Goal: Find specific fact: Find specific fact

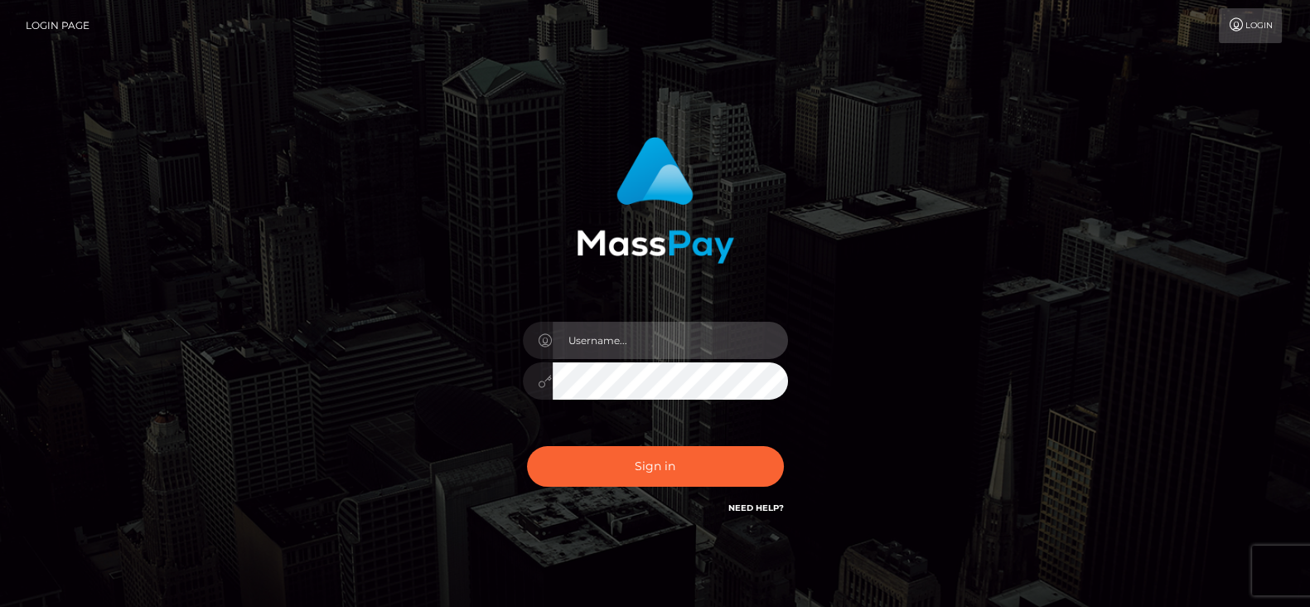
type input "[DOMAIN_NAME]"
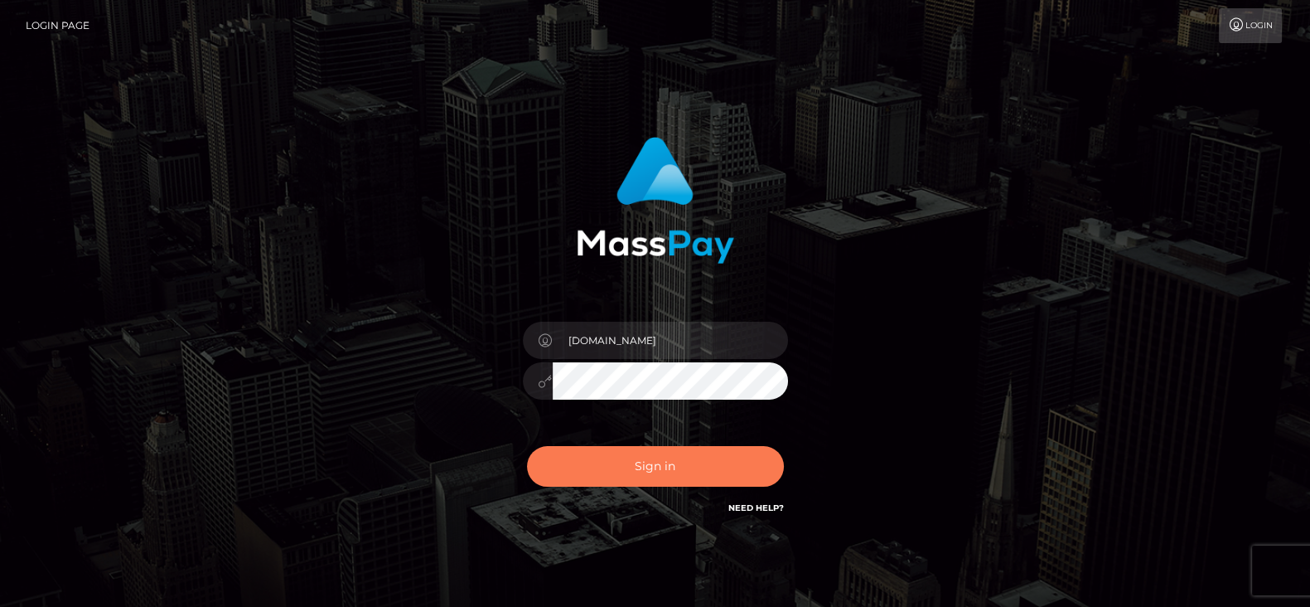
click at [671, 467] on button "Sign in" at bounding box center [655, 466] width 257 height 41
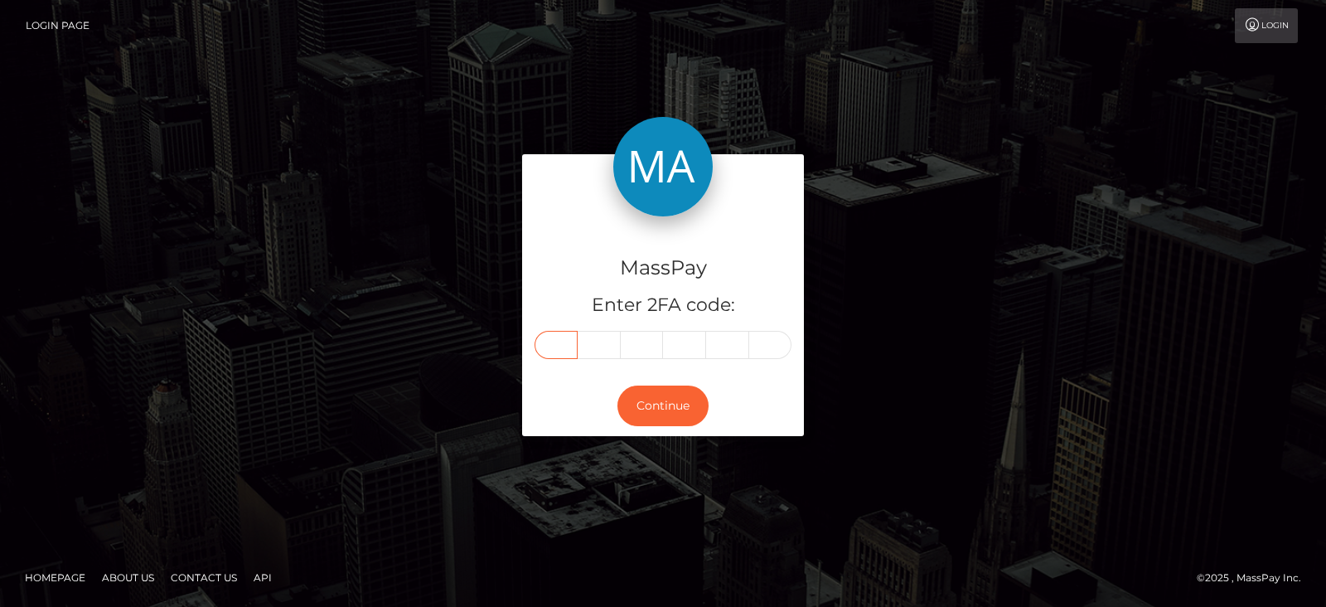
paste input "5"
type input "5"
type input "7"
type input "5"
type input "4"
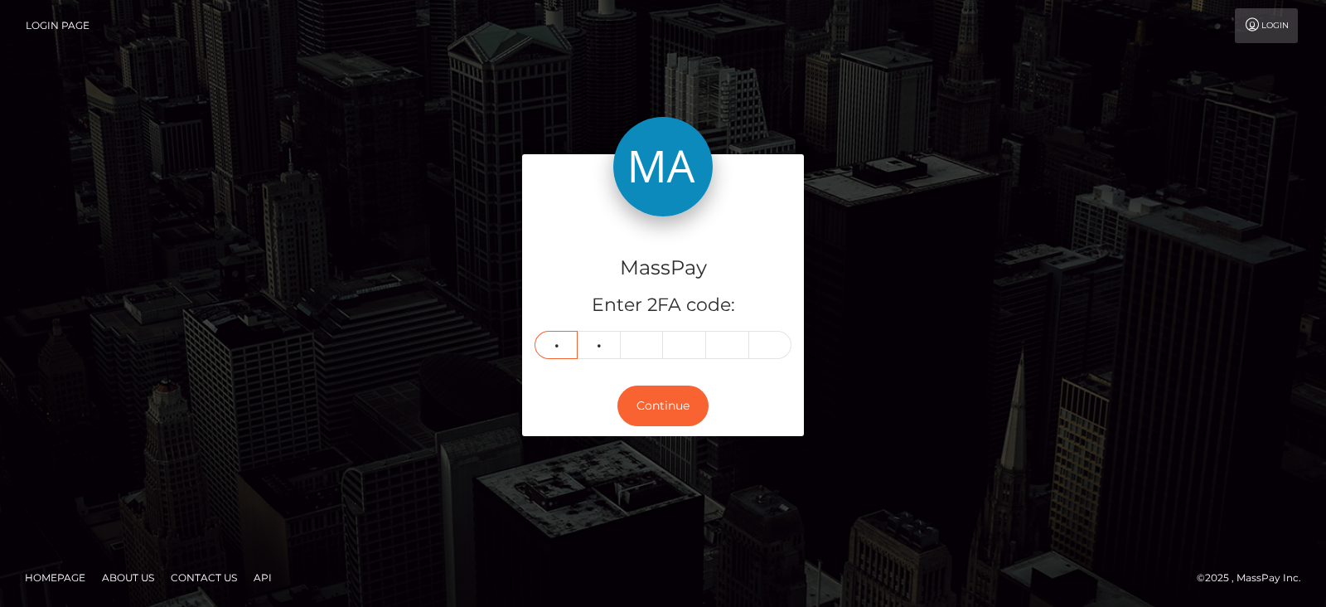
type input "3"
type input "9"
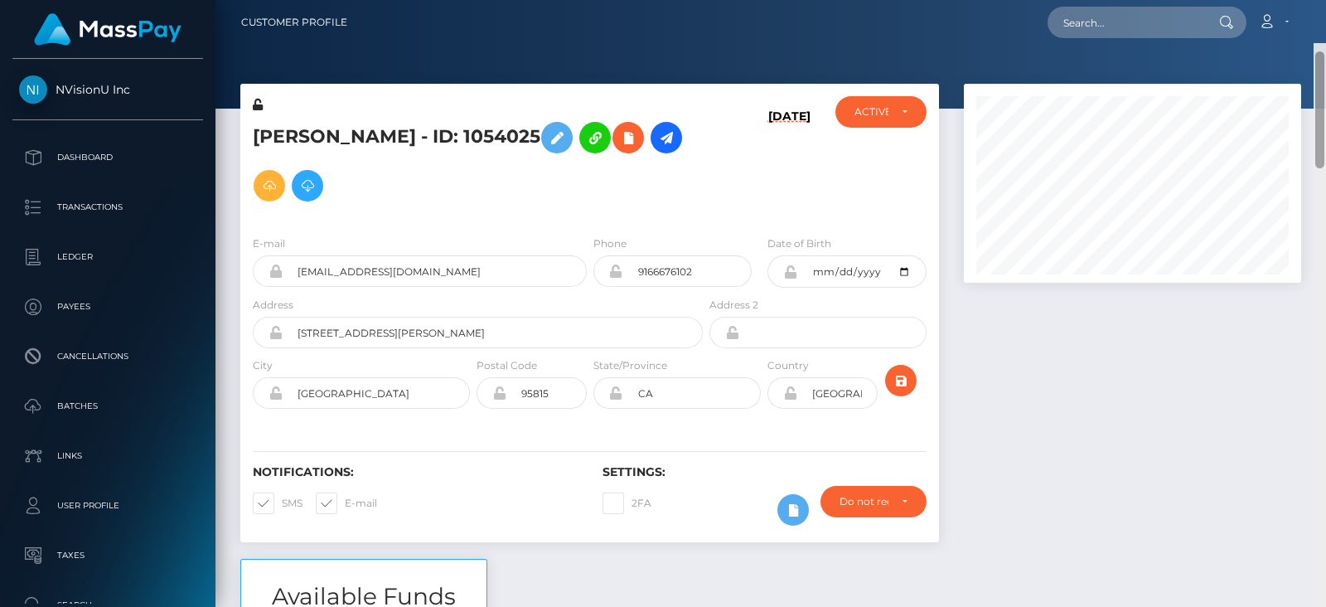
drag, startPoint x: 1317, startPoint y: 526, endPoint x: 1304, endPoint y: 43, distance: 483.3
click at [1304, 43] on div "Customer Profile Loading... Loading..." at bounding box center [770, 303] width 1110 height 607
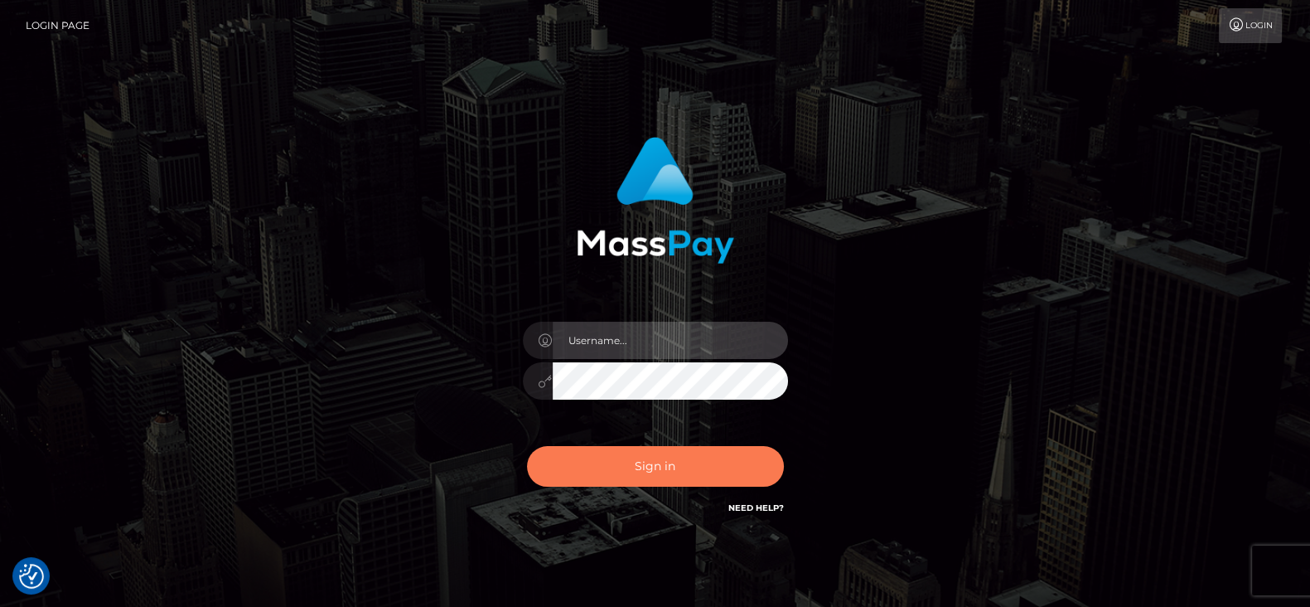
type input "[DOMAIN_NAME]"
click at [696, 472] on button "Sign in" at bounding box center [655, 466] width 257 height 41
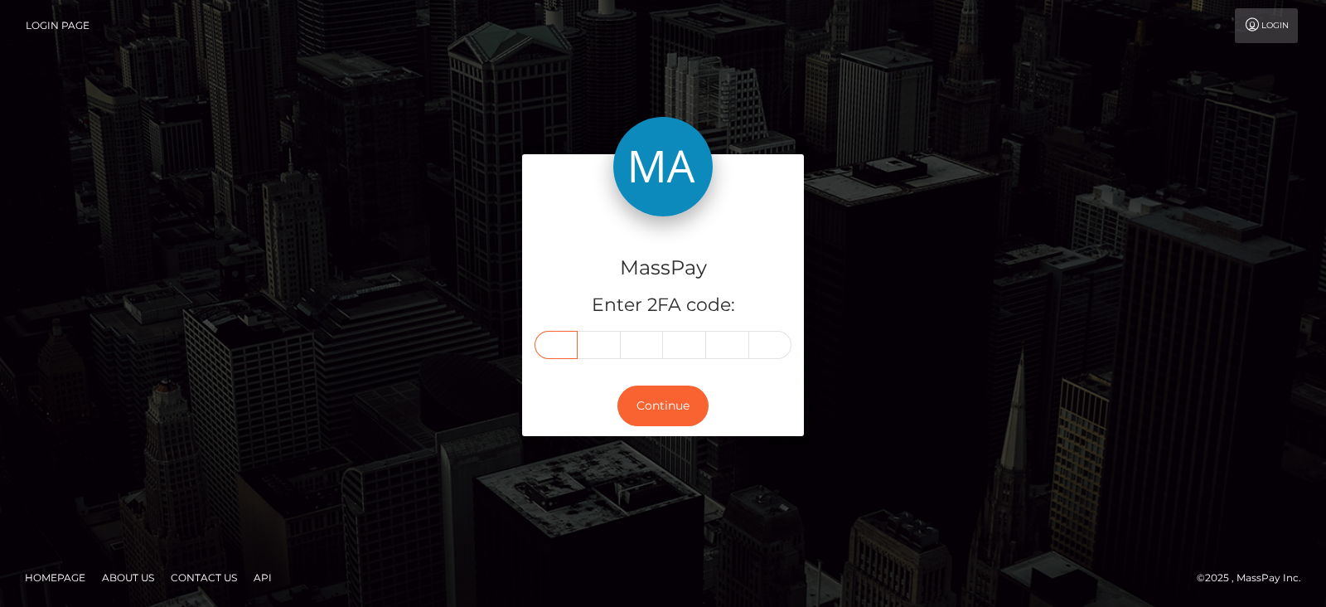
click at [543, 350] on input "text" at bounding box center [556, 345] width 43 height 28
type input "3"
type input "6"
type input "5"
type input "7"
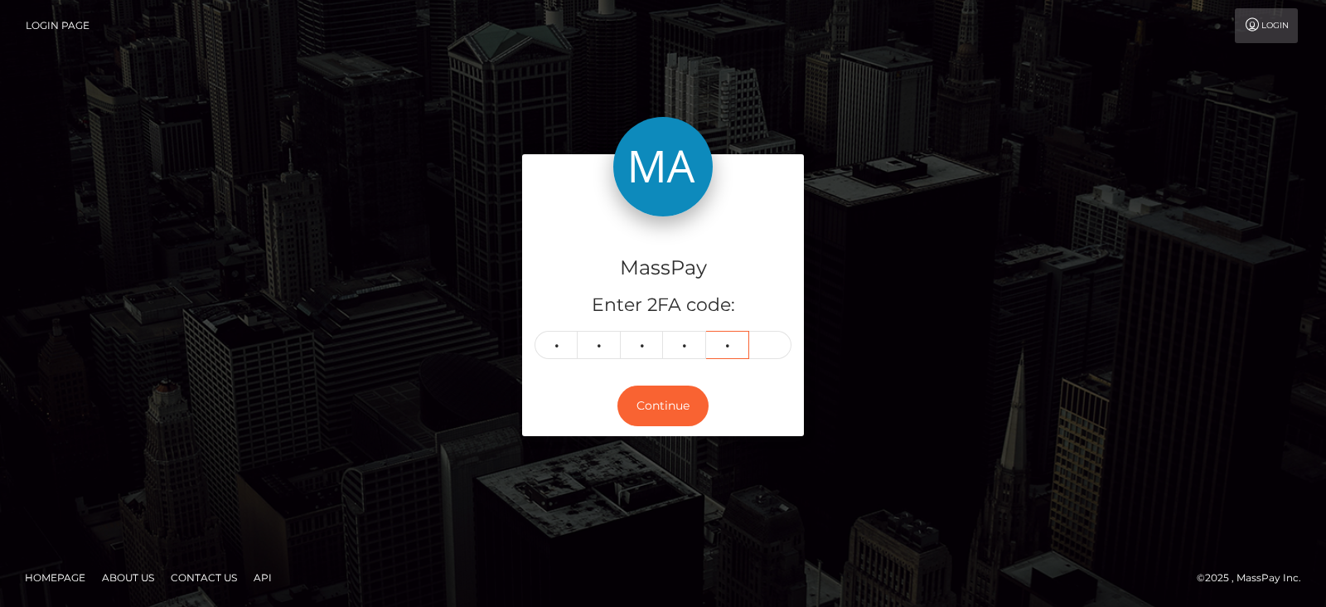
type input "3"
type input "4"
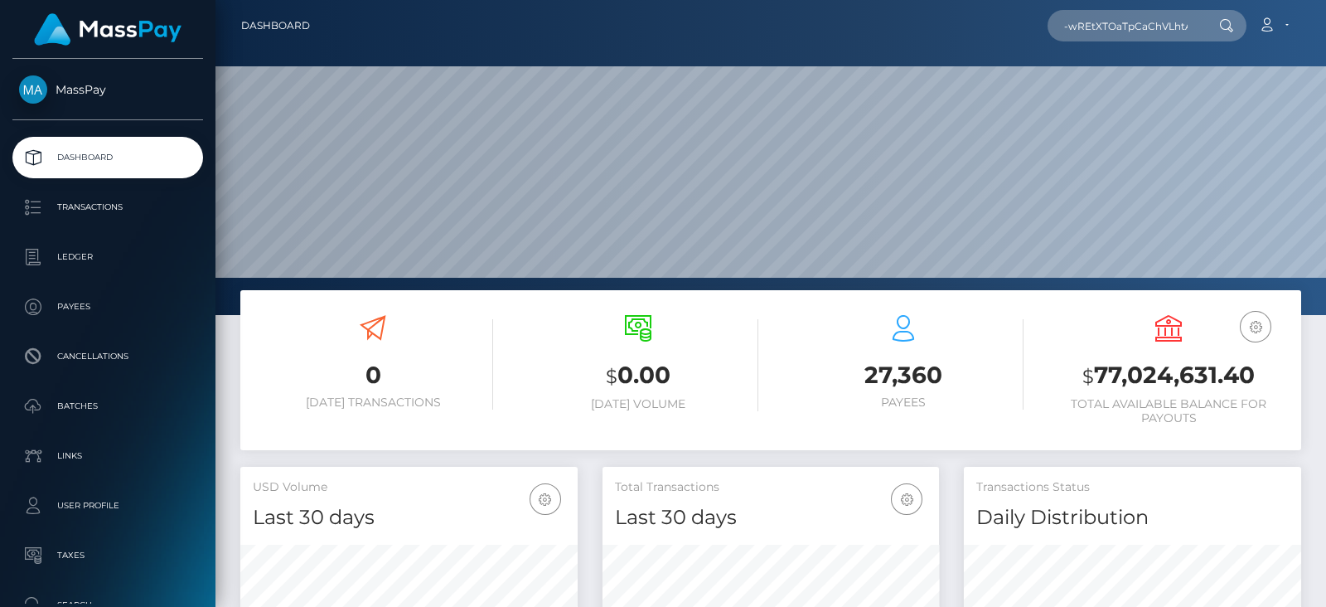
scroll to position [293, 336]
type input "Fm-wREtXTOaTpCaChVLhtA"
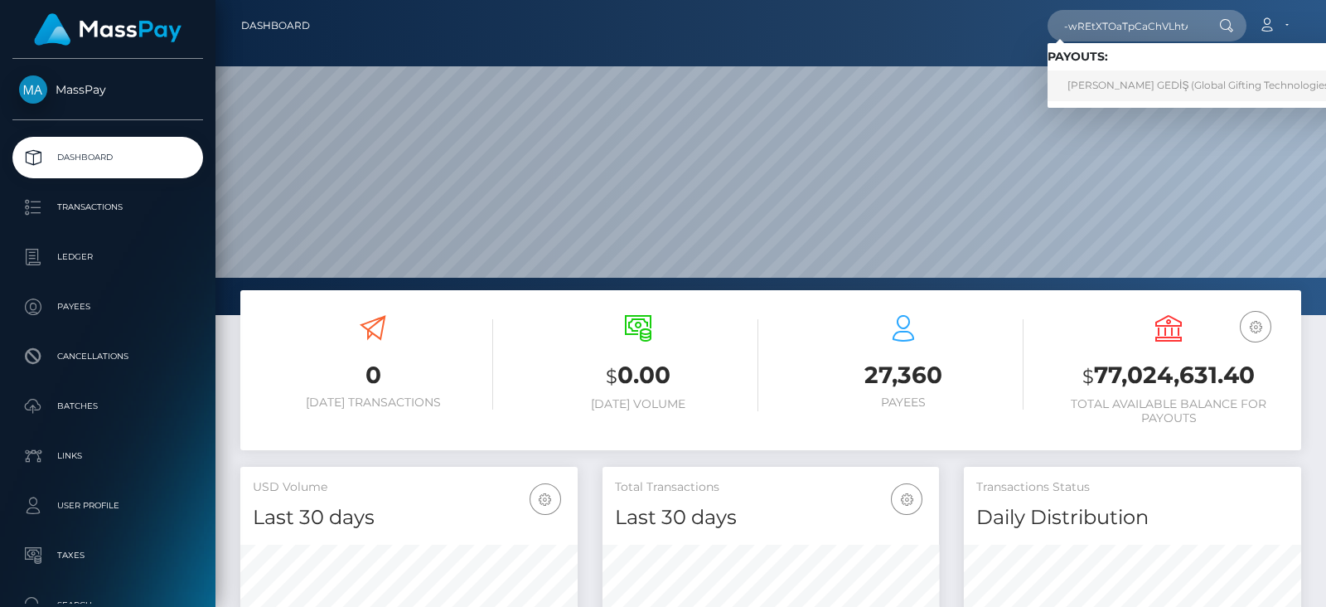
scroll to position [0, 0]
click at [1131, 85] on link "SELİN BAHAR GEDİŞ (Global Gifting Technologies Inc - Throne)" at bounding box center [1231, 85] width 368 height 31
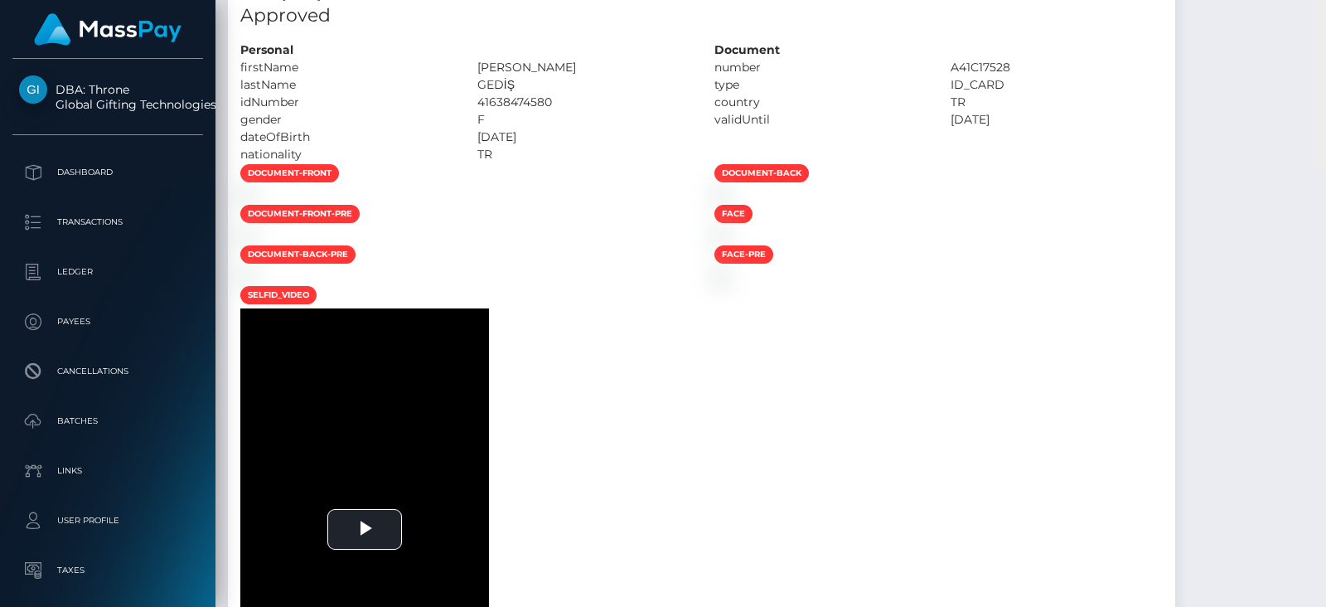
scroll to position [2673, 0]
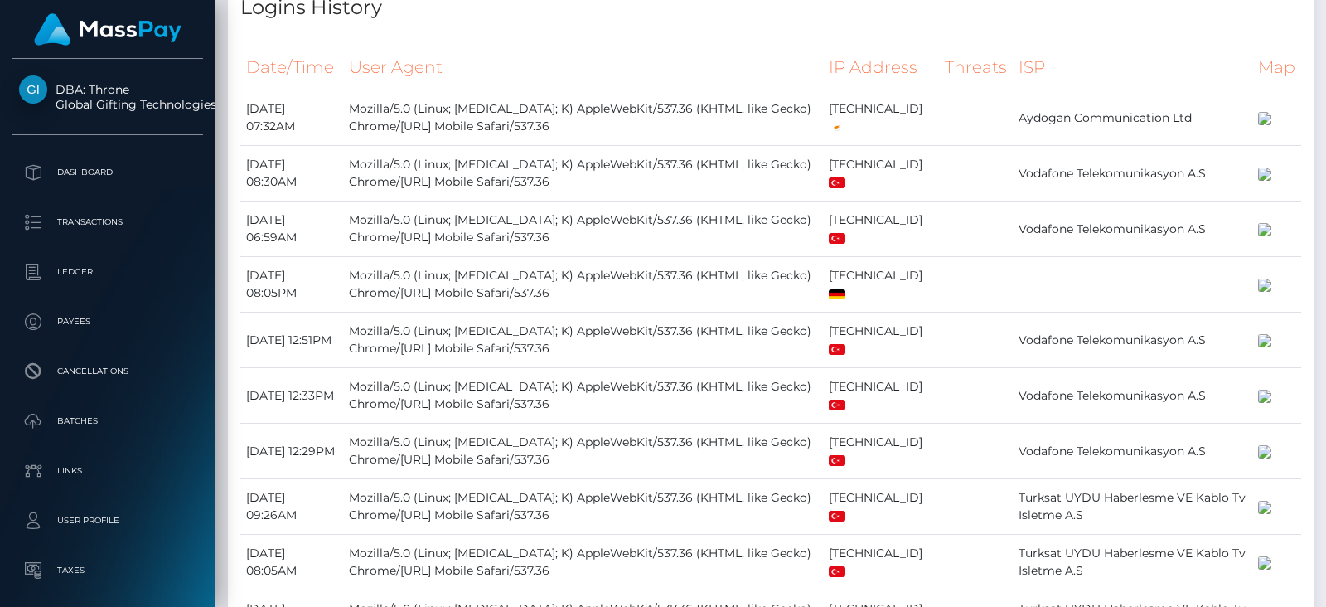
drag, startPoint x: 1321, startPoint y: 93, endPoint x: 1325, endPoint y: 294, distance: 201.4
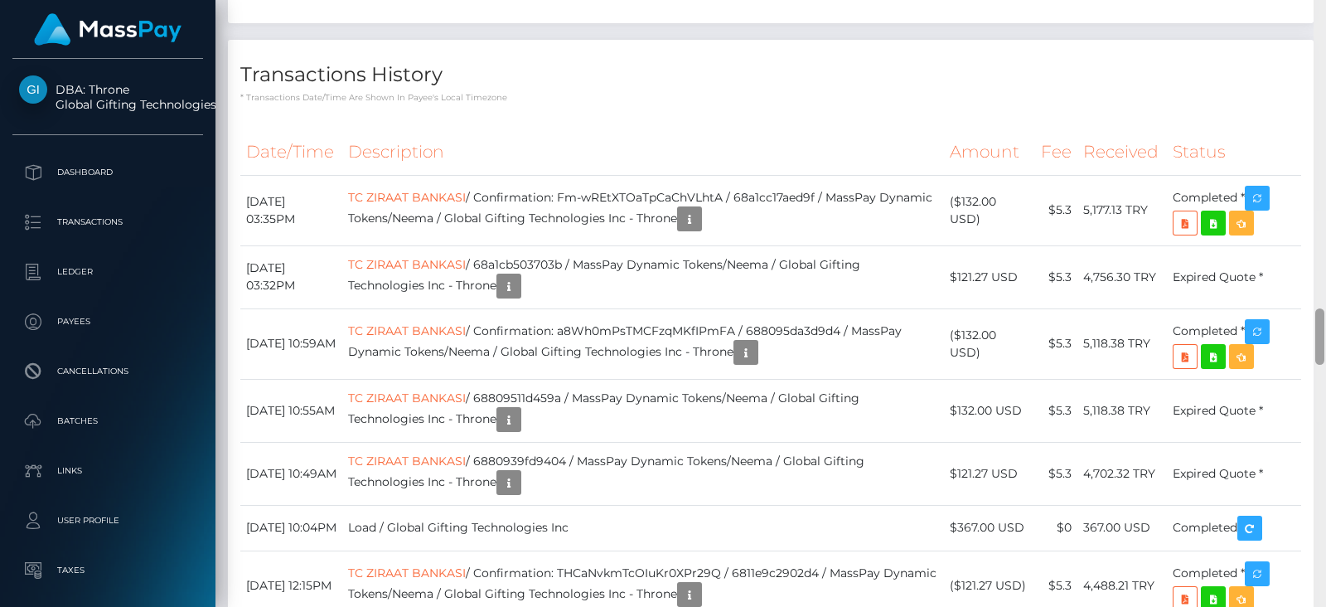
scroll to position [3601, 0]
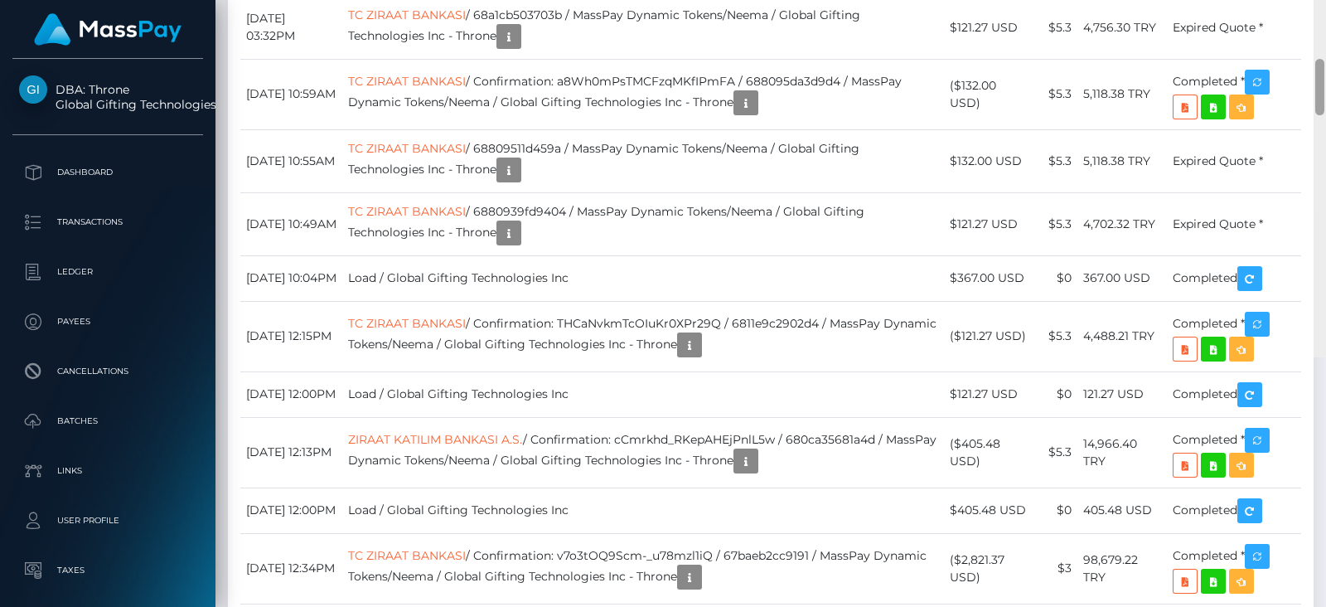
drag, startPoint x: 1318, startPoint y: 293, endPoint x: 1144, endPoint y: 286, distance: 174.2
click at [1324, 357] on div at bounding box center [1320, 54] width 12 height 607
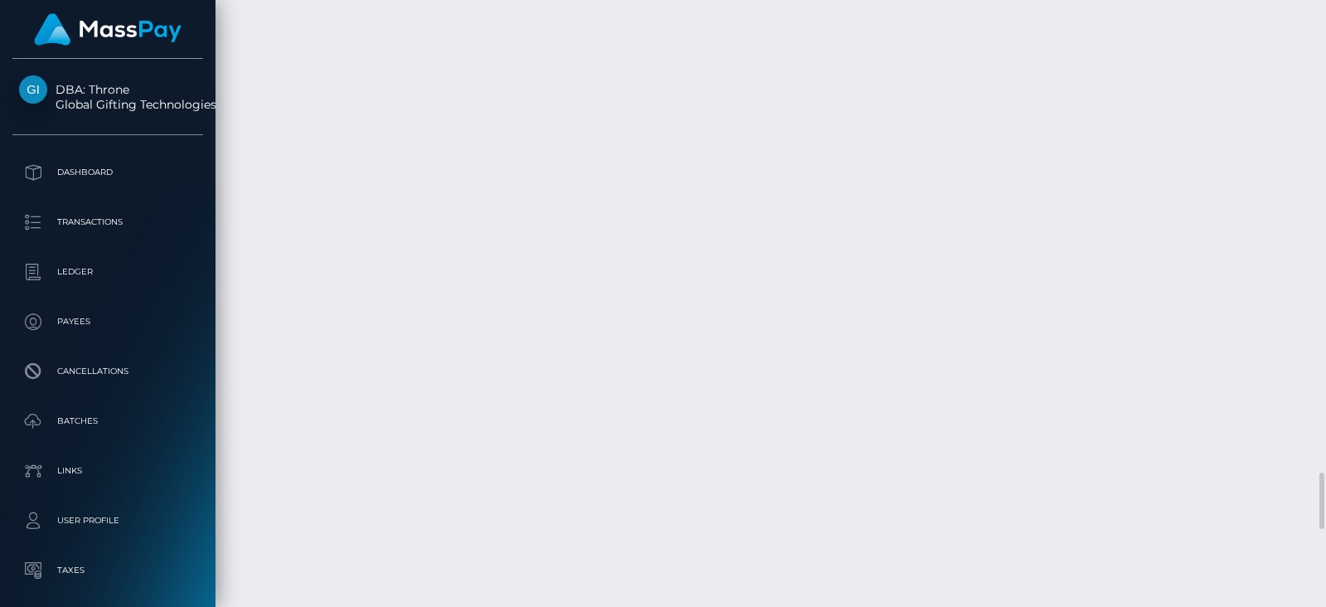
scroll to position [4918, 0]
click at [1260, 346] on body "DBA: Throne Global Gifting Technologies Inc Dashboard Transactions Ledger Payees" at bounding box center [663, 303] width 1326 height 607
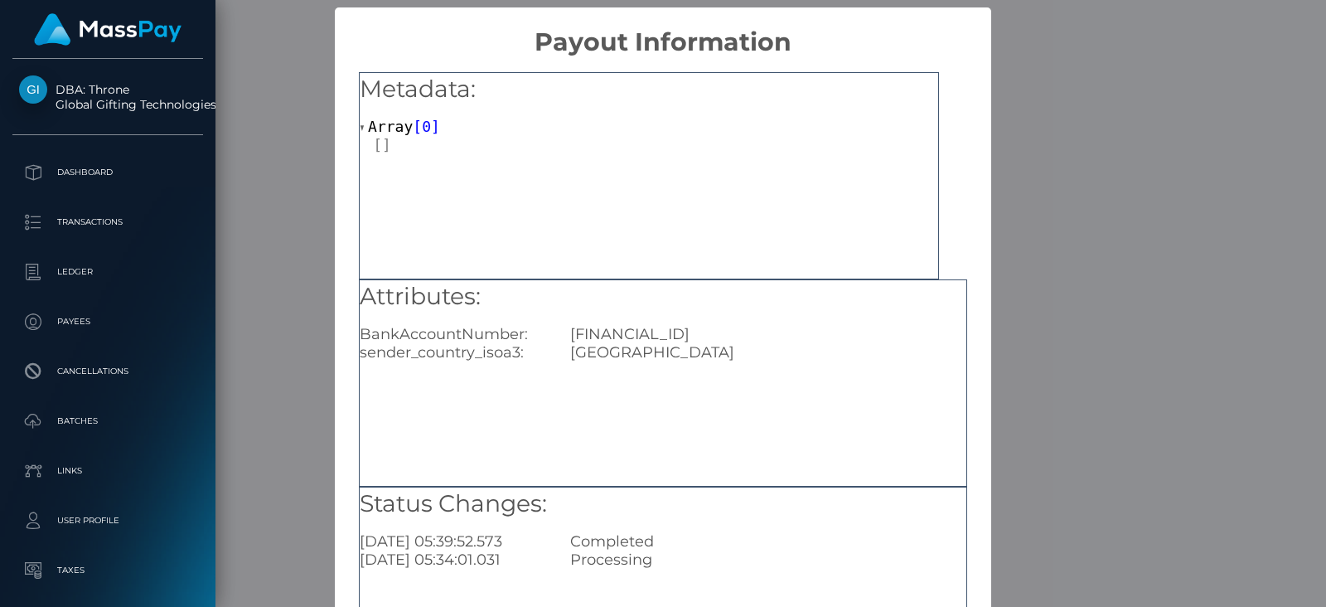
click at [970, 241] on div "Metadata: Array [ 0 ] Attributes: BankAccountNumber: TR460001002507729861355002…" at bounding box center [663, 377] width 656 height 641
drag, startPoint x: 825, startPoint y: 328, endPoint x: 559, endPoint y: 327, distance: 266.0
click at [559, 327] on div "TR460001002507729861355002" at bounding box center [768, 334] width 421 height 18
copy div "TR460001002507729861355002"
click at [1039, 256] on div "× Payout Information Metadata: Array [ 0 ] Attributes: BankAccountNumber: TR460…" at bounding box center [663, 303] width 1326 height 607
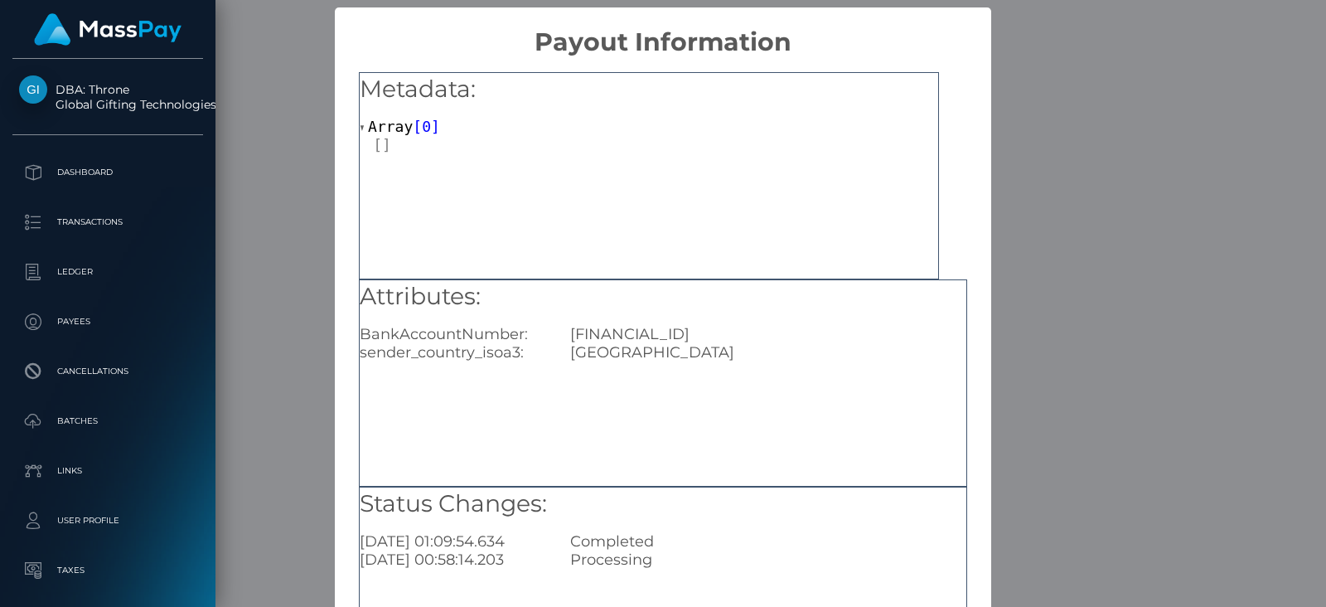
click at [339, 124] on div "Metadata: Array [ 0 ] Attributes: BankAccountNumber: TR460001002507729861355002…" at bounding box center [663, 377] width 656 height 641
click at [329, 127] on div "× Payout Information Metadata: Array [ 0 ] Attributes: BankAccountNumber: TR460…" at bounding box center [663, 303] width 1326 height 607
click at [268, 123] on div "× Payout Information Metadata: Array [ 0 ] Attributes: BankAccountNumber: TR460…" at bounding box center [663, 303] width 1326 height 607
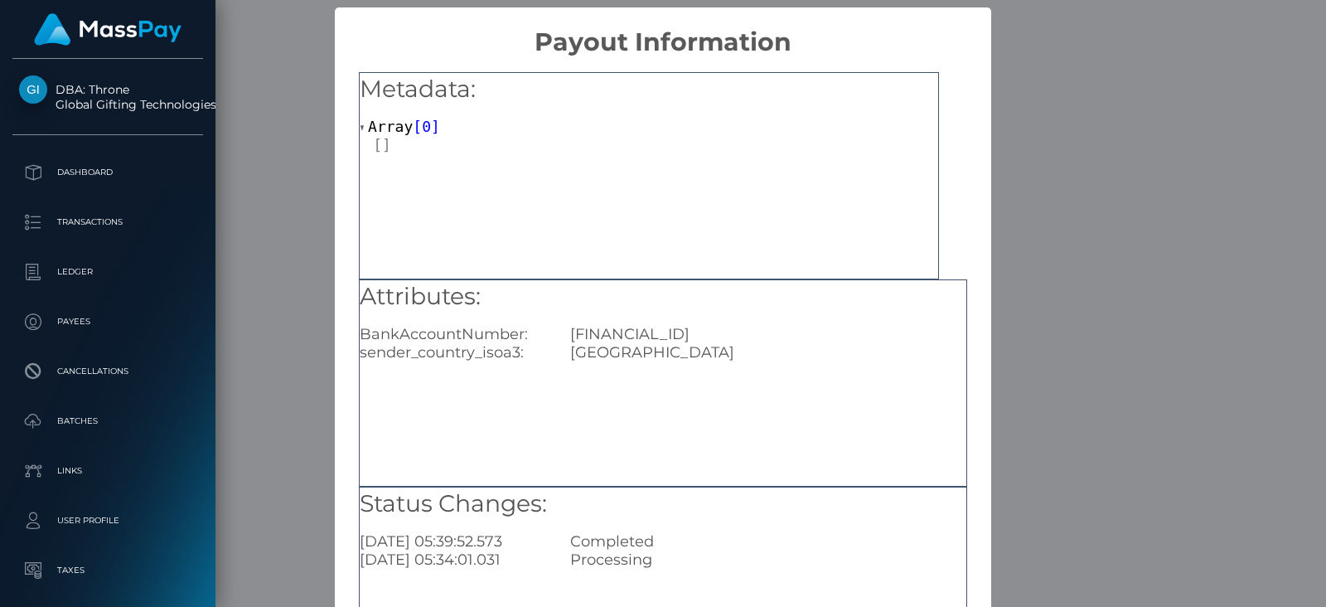
click at [1046, 284] on div "× Payout Information Metadata: Array [ 0 ] Attributes: BankAccountNumber: TR460…" at bounding box center [663, 303] width 1326 height 607
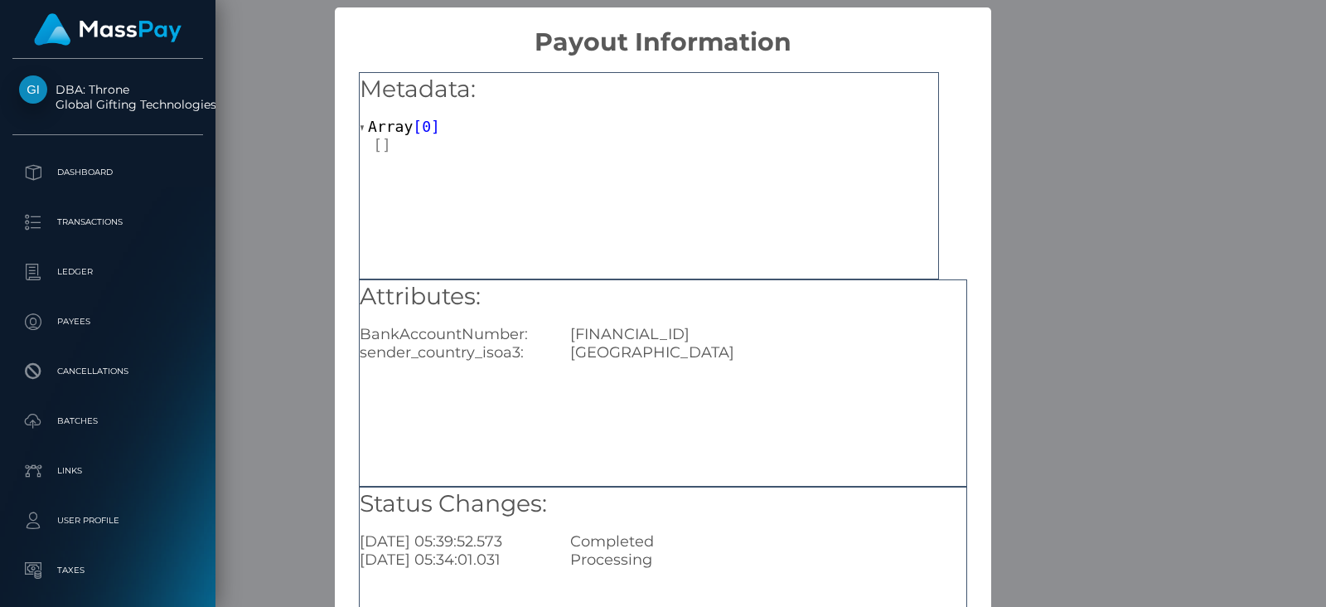
click at [1084, 243] on div "× Payout Information Metadata: Array [ 0 ] Attributes: BankAccountNumber: TR460…" at bounding box center [663, 303] width 1326 height 607
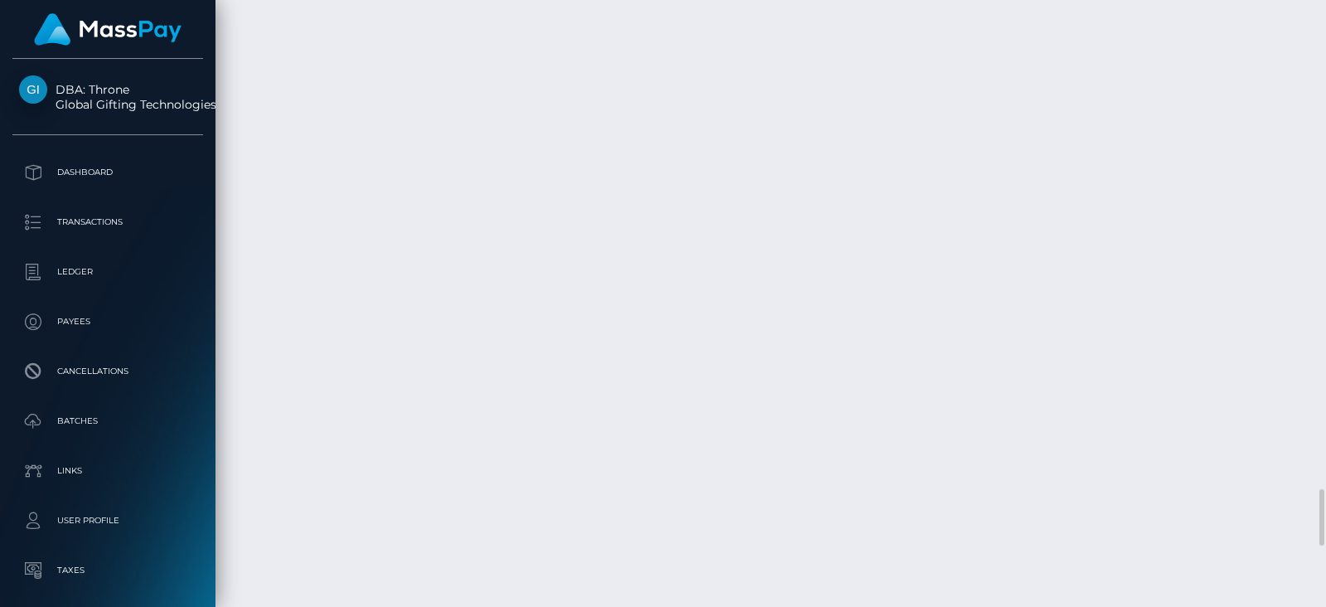
drag, startPoint x: 583, startPoint y: 117, endPoint x: 751, endPoint y: 117, distance: 167.4
copy td "Fm-wREtXTOaTpCaChVLhtA"
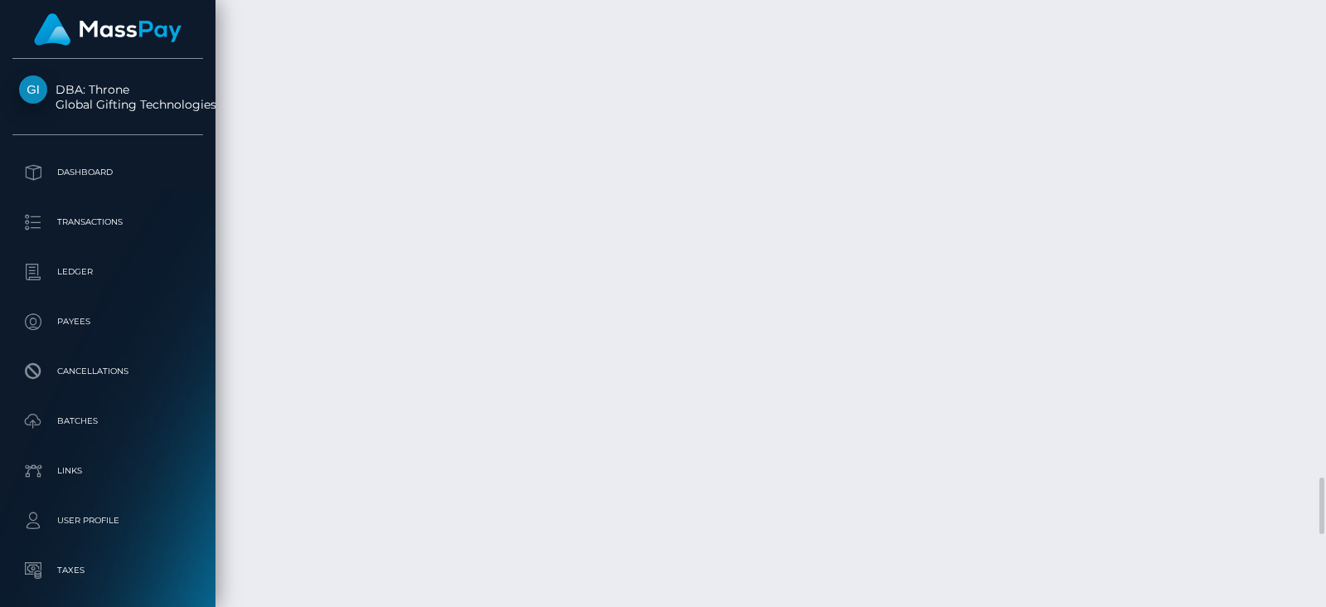
scroll to position [198, 336]
copy td "Fm-wREtXTOaTpCaChVLhtA"
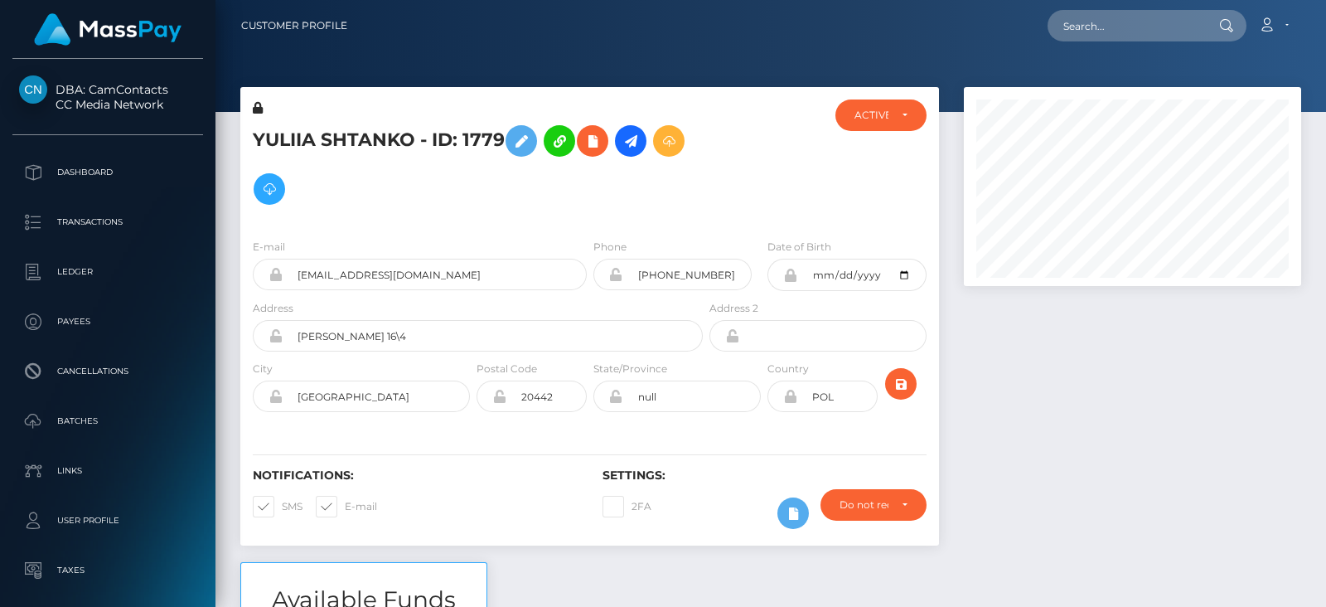
scroll to position [198, 336]
click at [873, 122] on div "ACTIVE" at bounding box center [871, 115] width 35 height 13
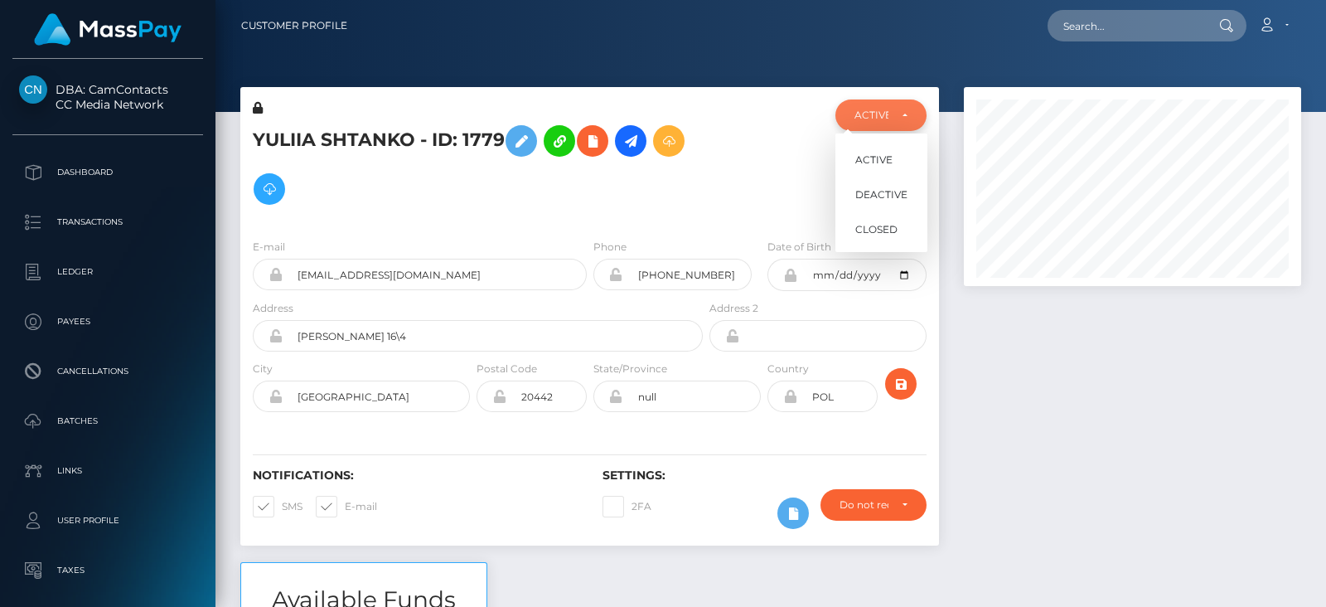
click at [873, 122] on div "ACTIVE" at bounding box center [871, 115] width 35 height 13
